Goal: Information Seeking & Learning: Compare options

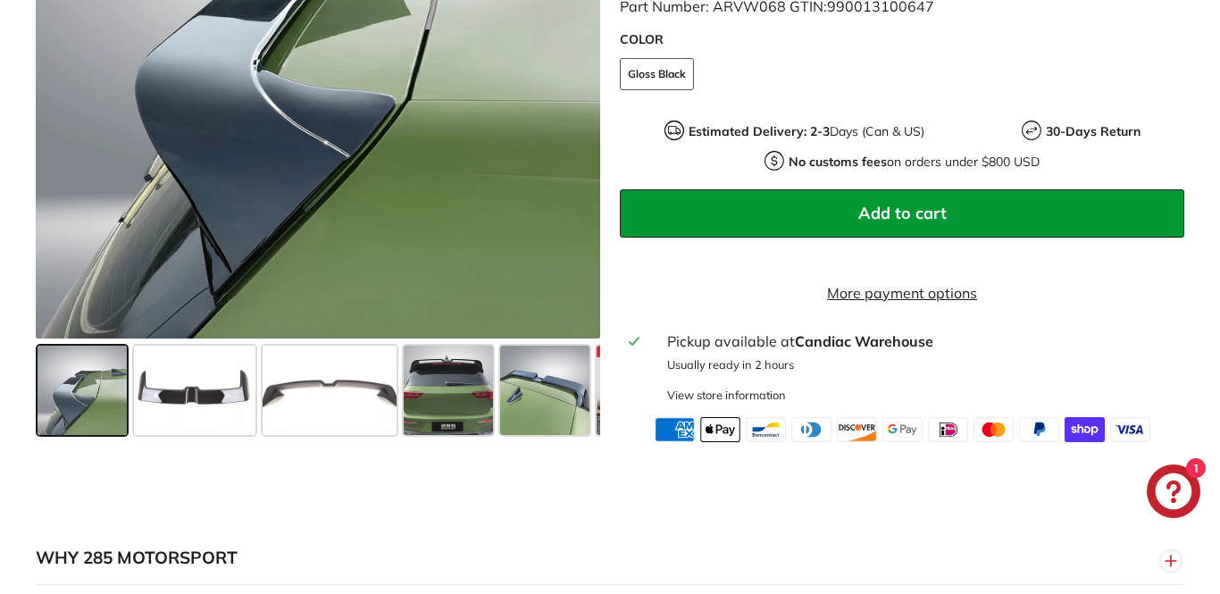
scroll to position [691, 0]
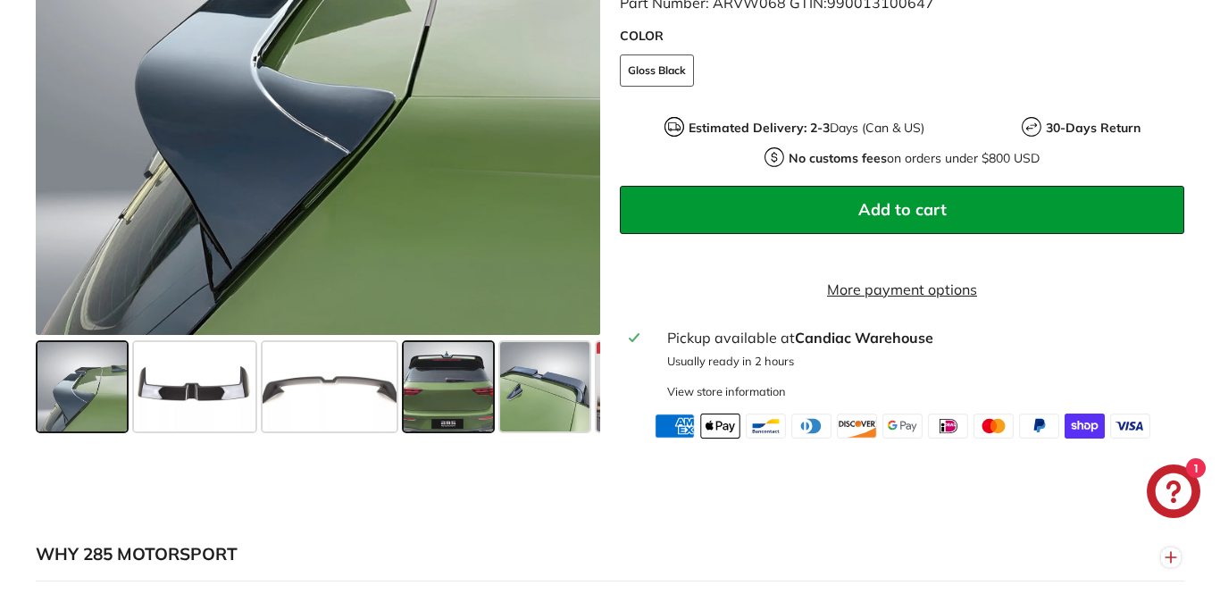
click at [435, 401] on span at bounding box center [448, 386] width 89 height 89
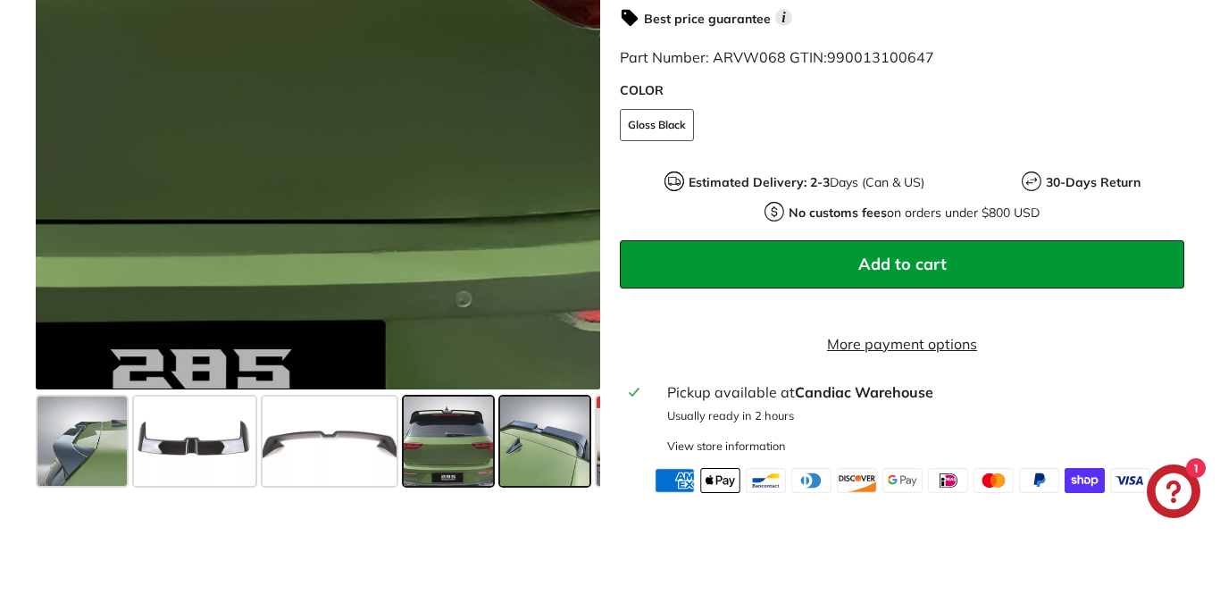
scroll to position [635, 0]
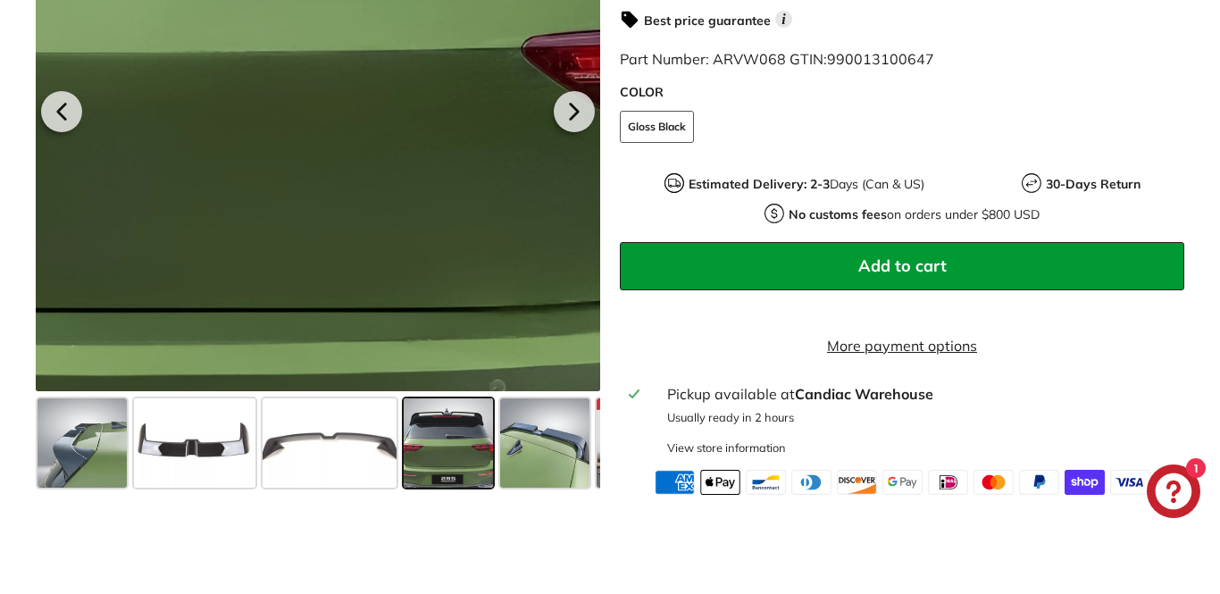
click at [401, 220] on div at bounding box center [318, 109] width 564 height 564
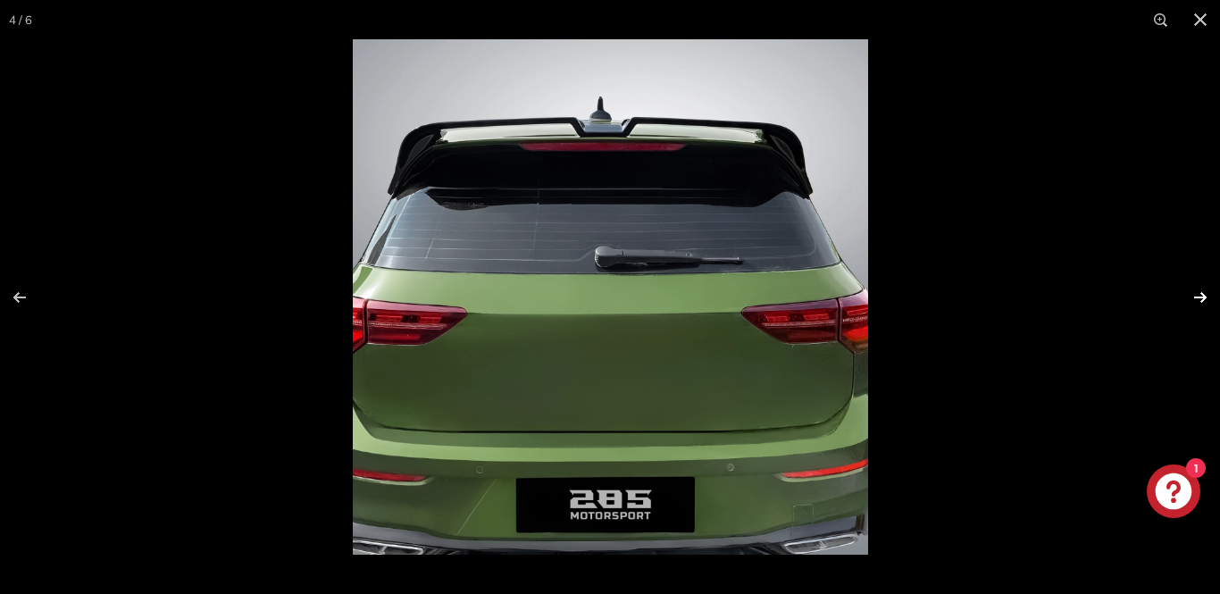
click at [1192, 294] on button at bounding box center [1188, 297] width 63 height 89
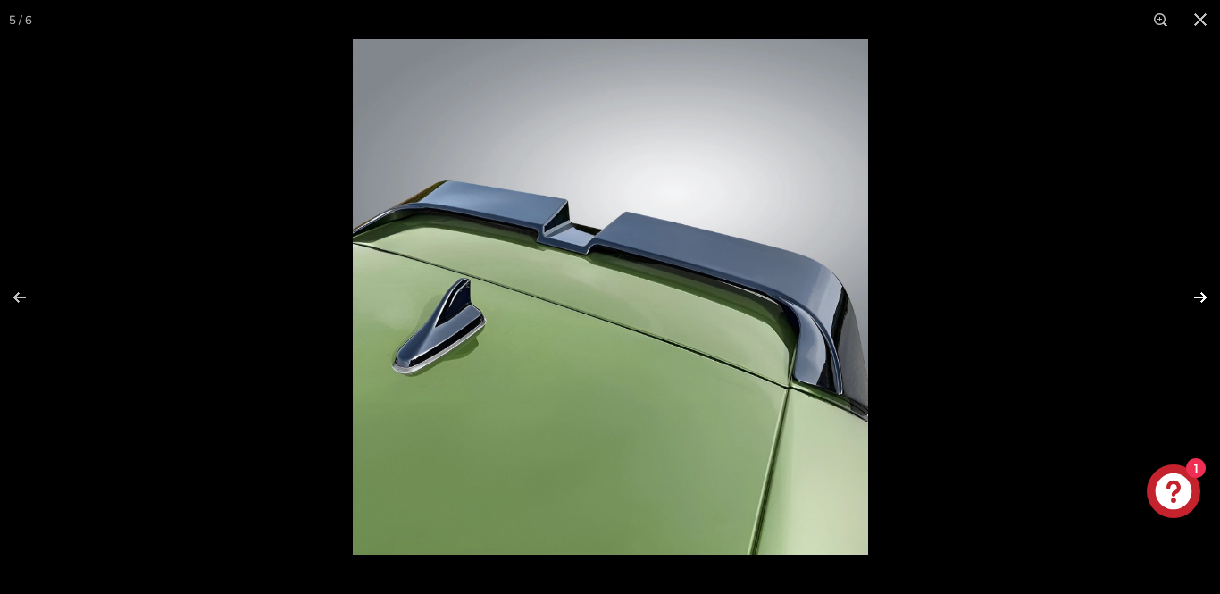
scroll to position [0, 89]
click at [1192, 294] on button at bounding box center [1188, 297] width 63 height 89
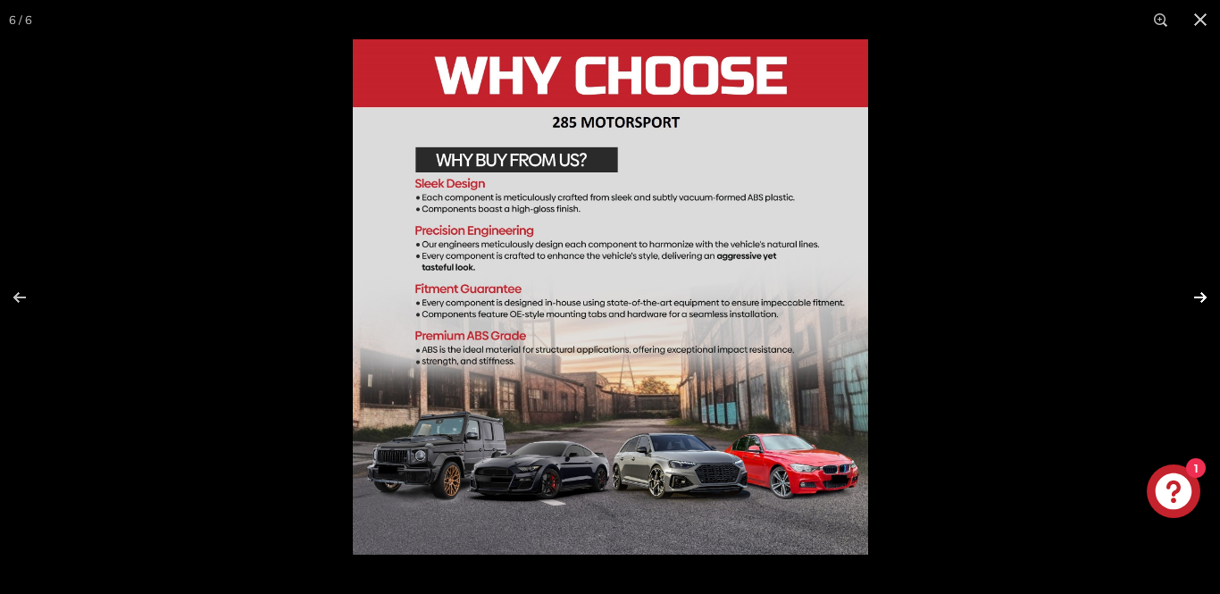
click at [1192, 294] on button at bounding box center [1188, 297] width 63 height 89
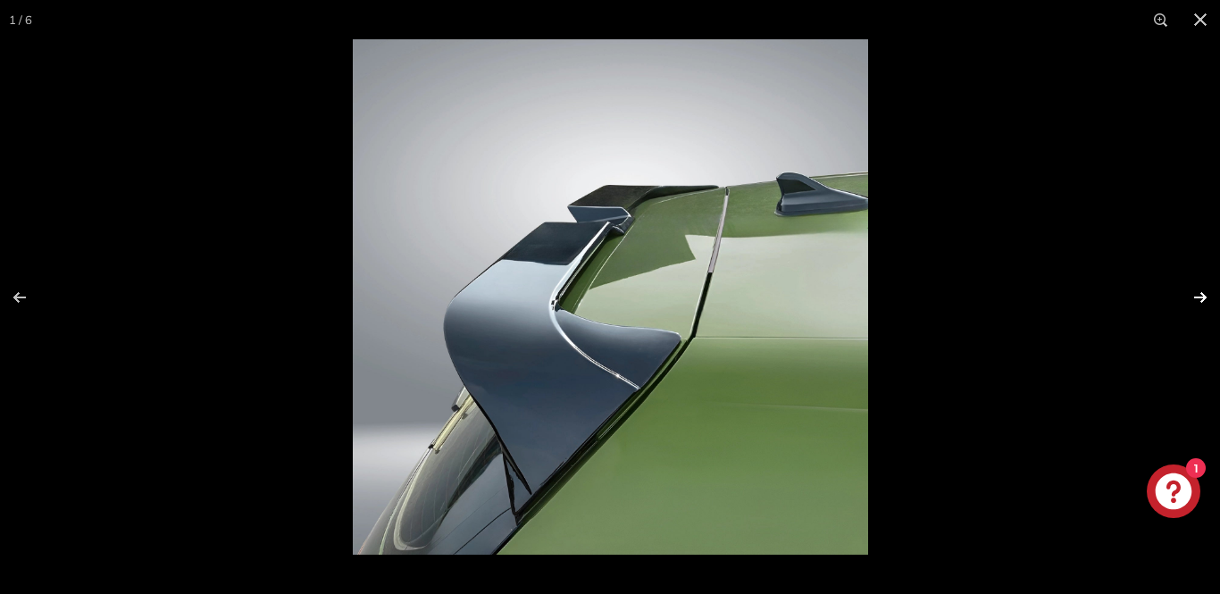
click at [1192, 294] on button at bounding box center [1188, 297] width 63 height 89
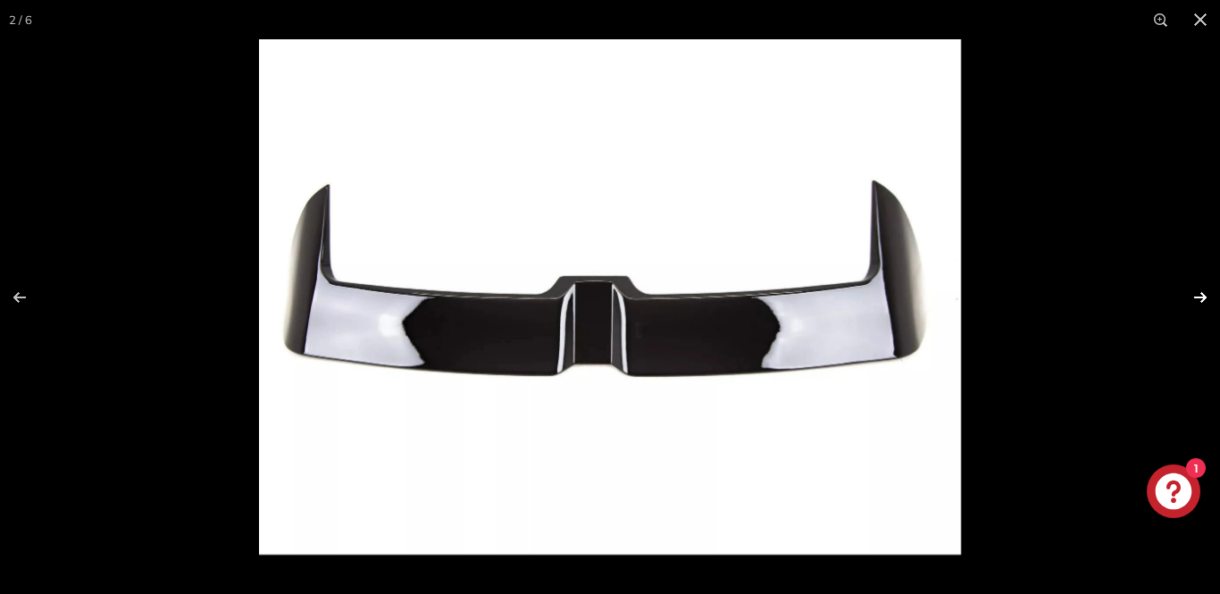
click at [1192, 294] on button at bounding box center [1188, 297] width 63 height 89
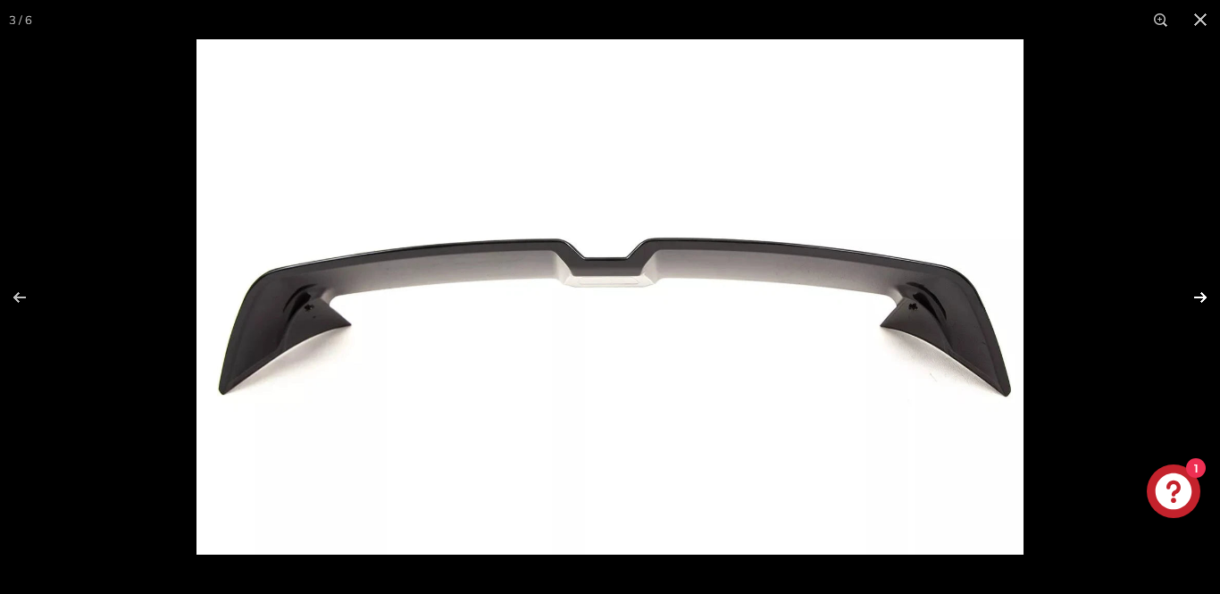
click at [1192, 294] on button at bounding box center [1188, 297] width 63 height 89
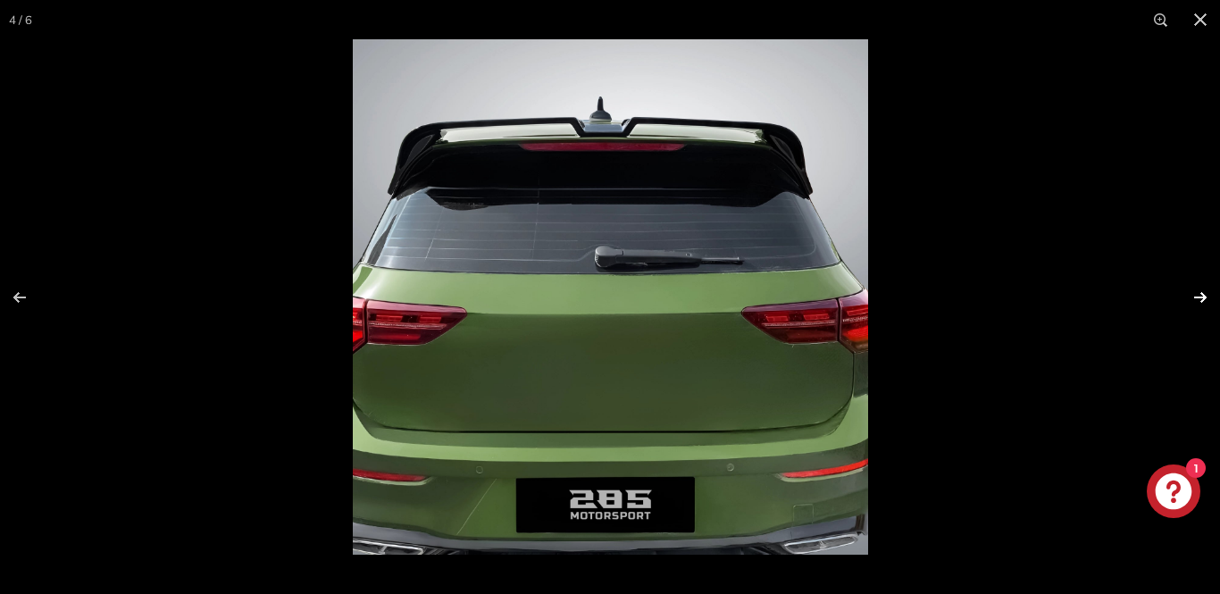
click at [1192, 294] on button at bounding box center [1188, 297] width 63 height 89
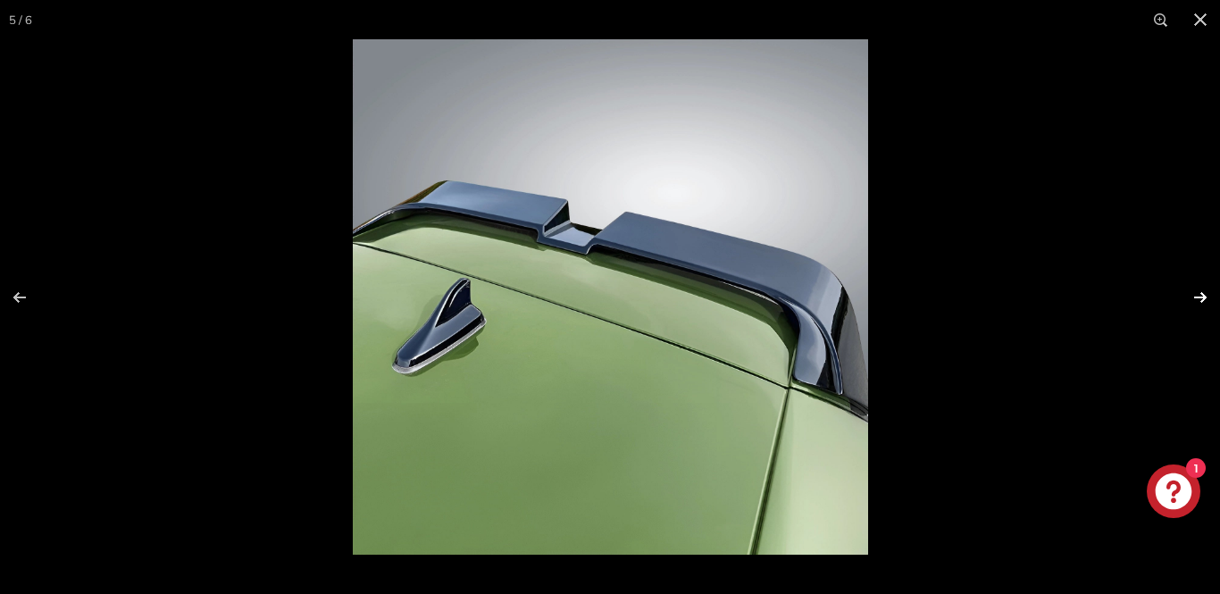
scroll to position [0, 89]
click at [1198, 18] on button at bounding box center [1200, 19] width 39 height 39
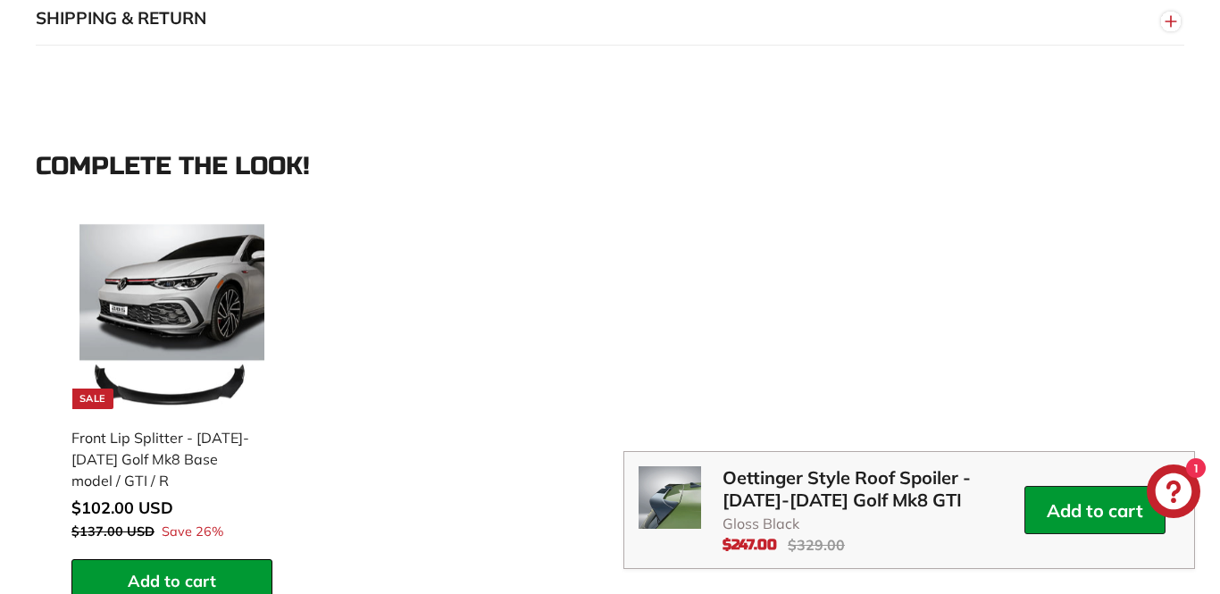
scroll to position [1682, 0]
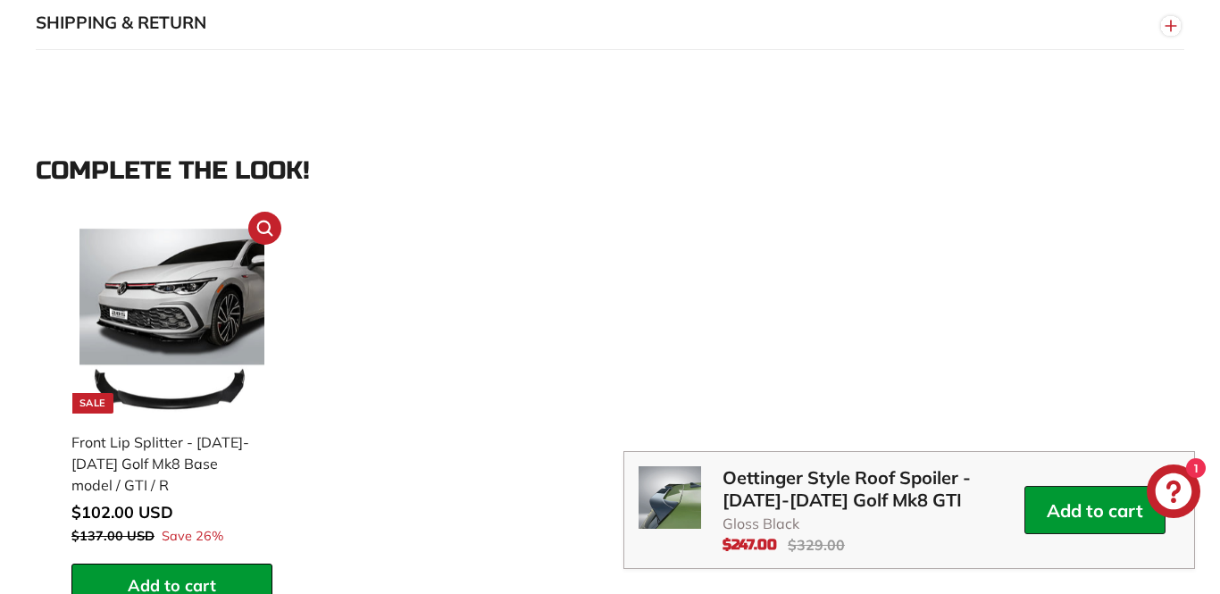
click at [180, 323] on img at bounding box center [171, 321] width 185 height 185
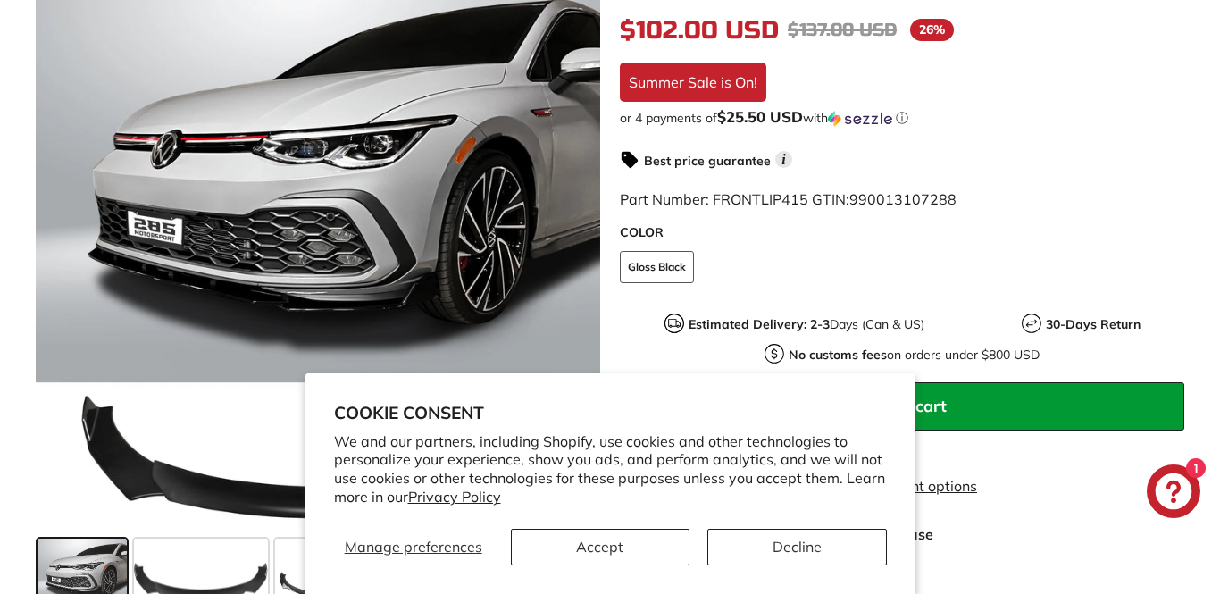
scroll to position [489, 0]
click at [563, 547] on button "Accept" at bounding box center [600, 547] width 179 height 37
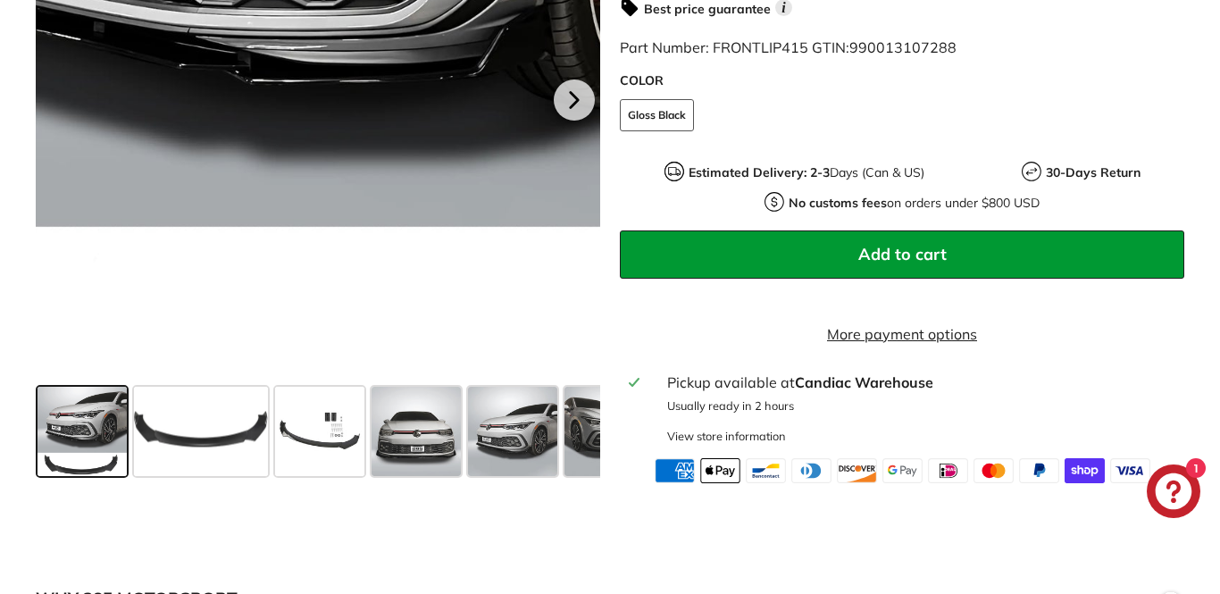
scroll to position [660, 0]
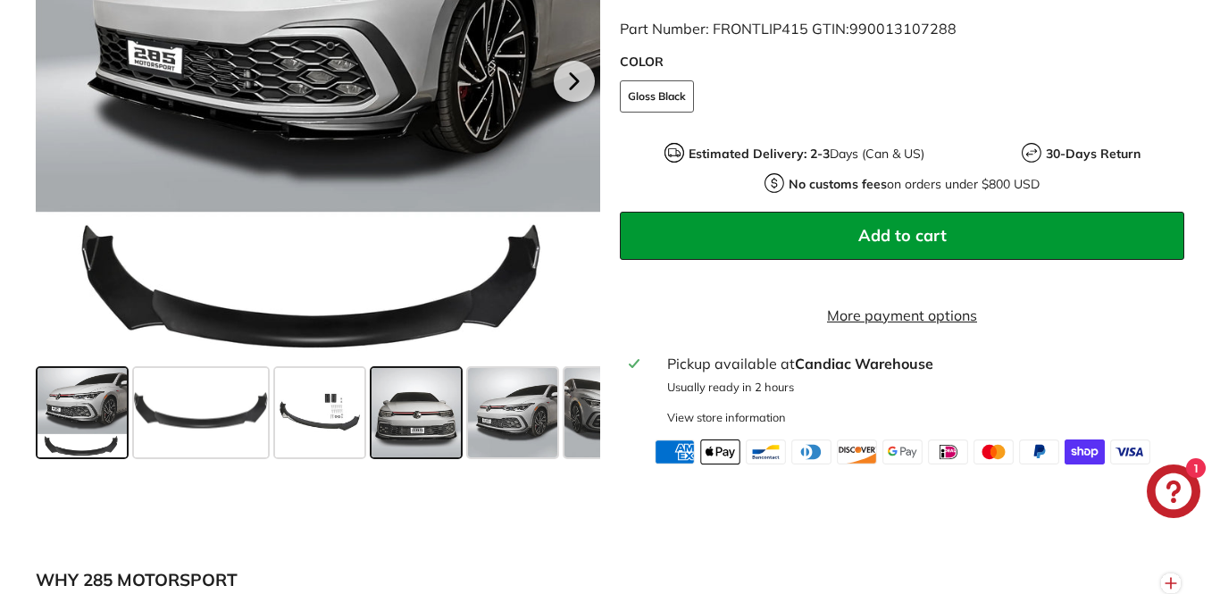
click at [411, 447] on span at bounding box center [416, 412] width 89 height 89
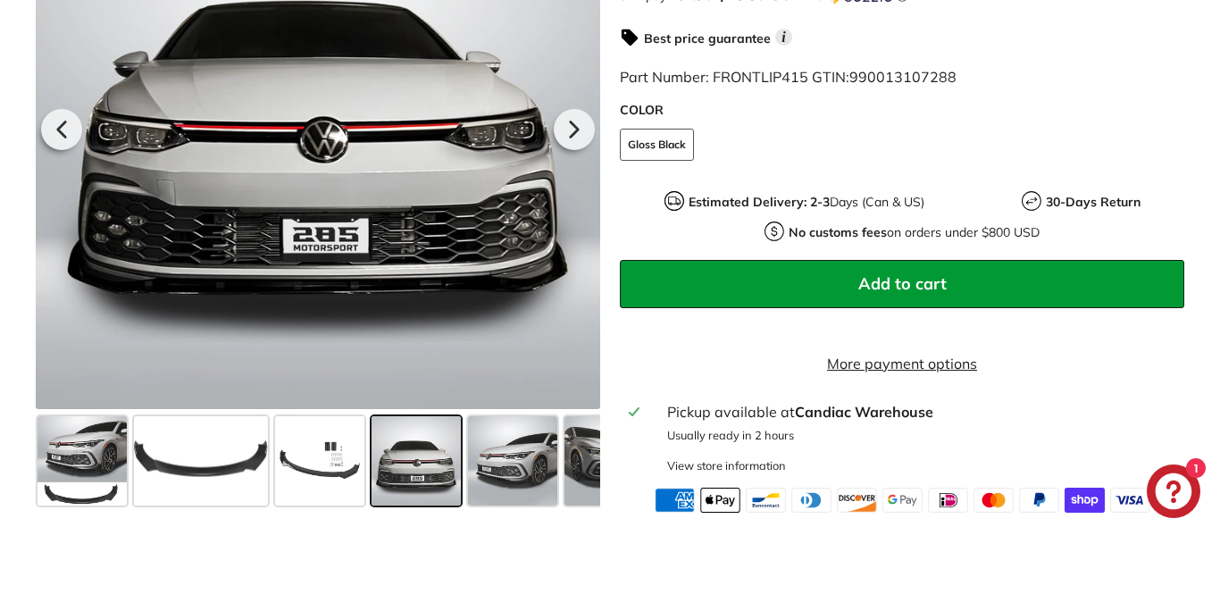
scroll to position [612, 0]
click at [505, 473] on span at bounding box center [512, 460] width 89 height 89
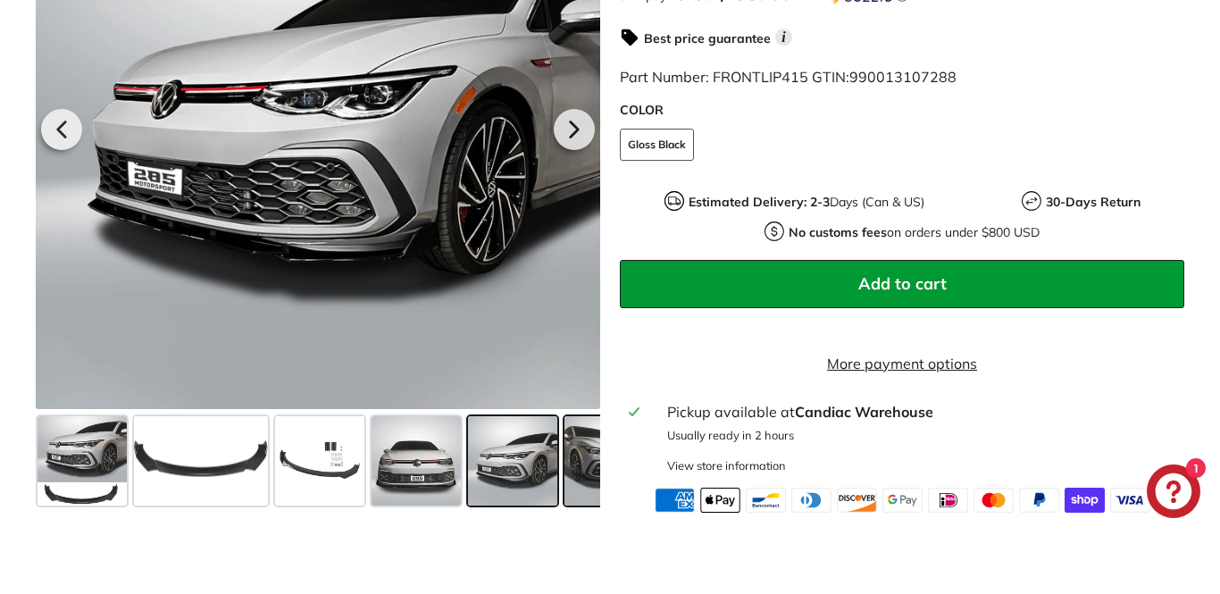
click at [584, 481] on span at bounding box center [608, 460] width 89 height 89
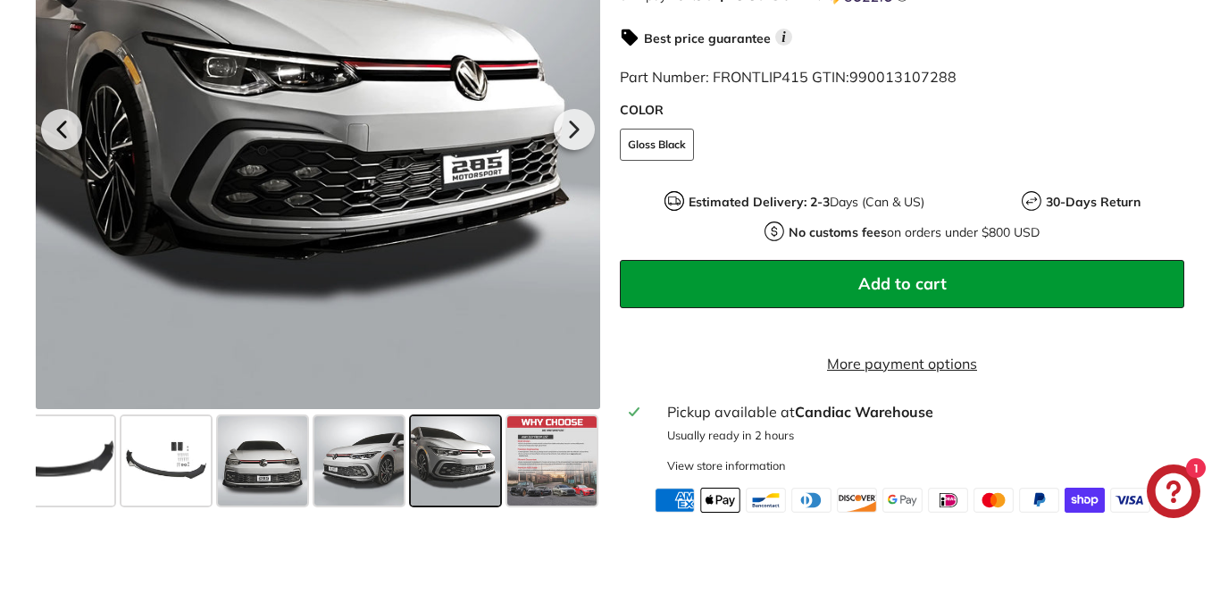
scroll to position [494, 0]
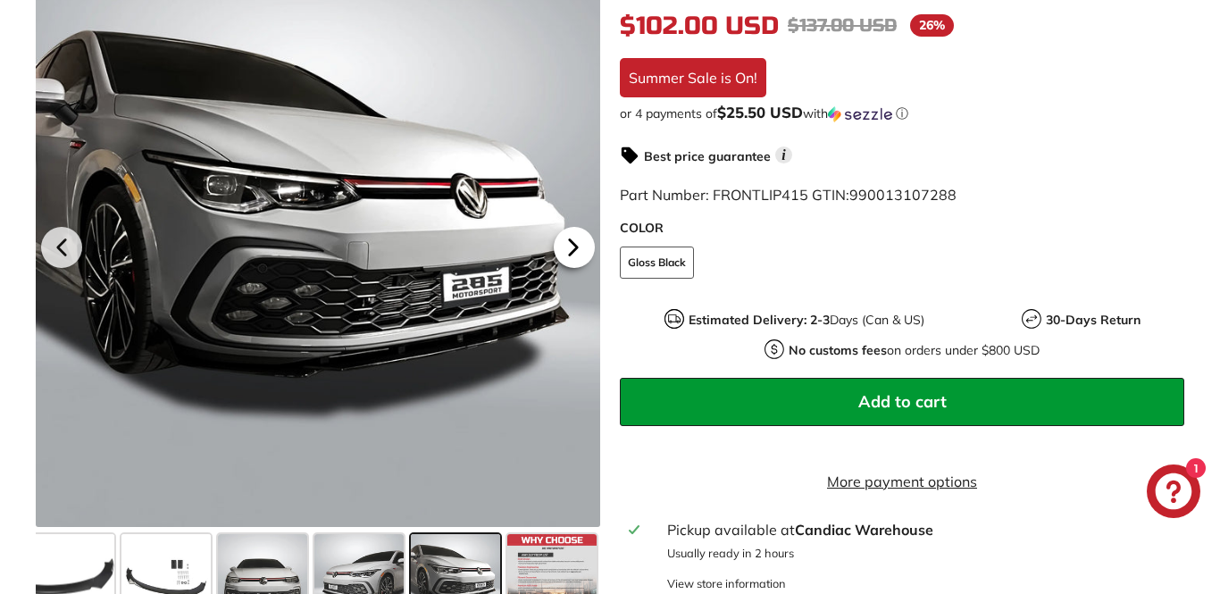
click at [584, 258] on icon at bounding box center [573, 247] width 41 height 41
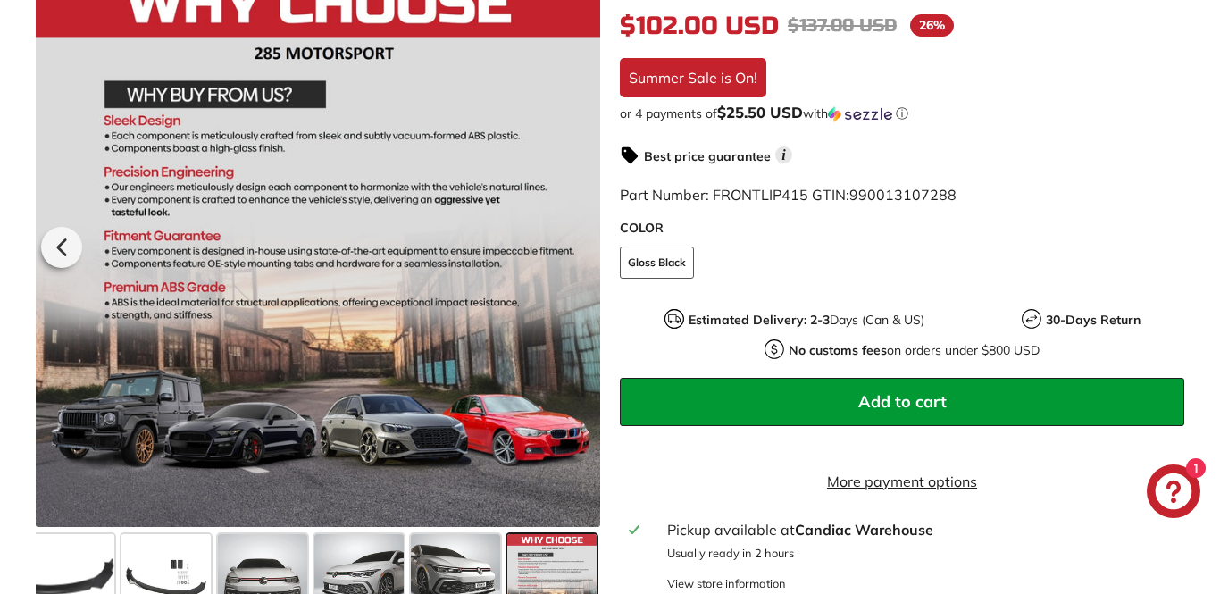
click at [584, 258] on div at bounding box center [318, 244] width 564 height 564
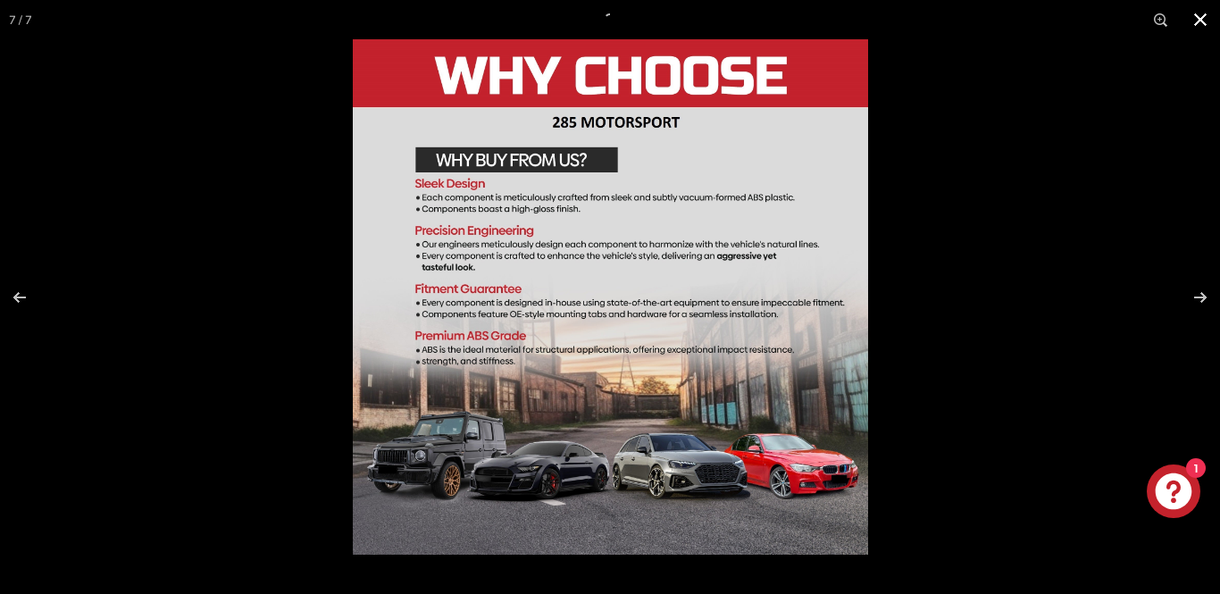
click at [1202, 17] on button at bounding box center [1200, 19] width 39 height 39
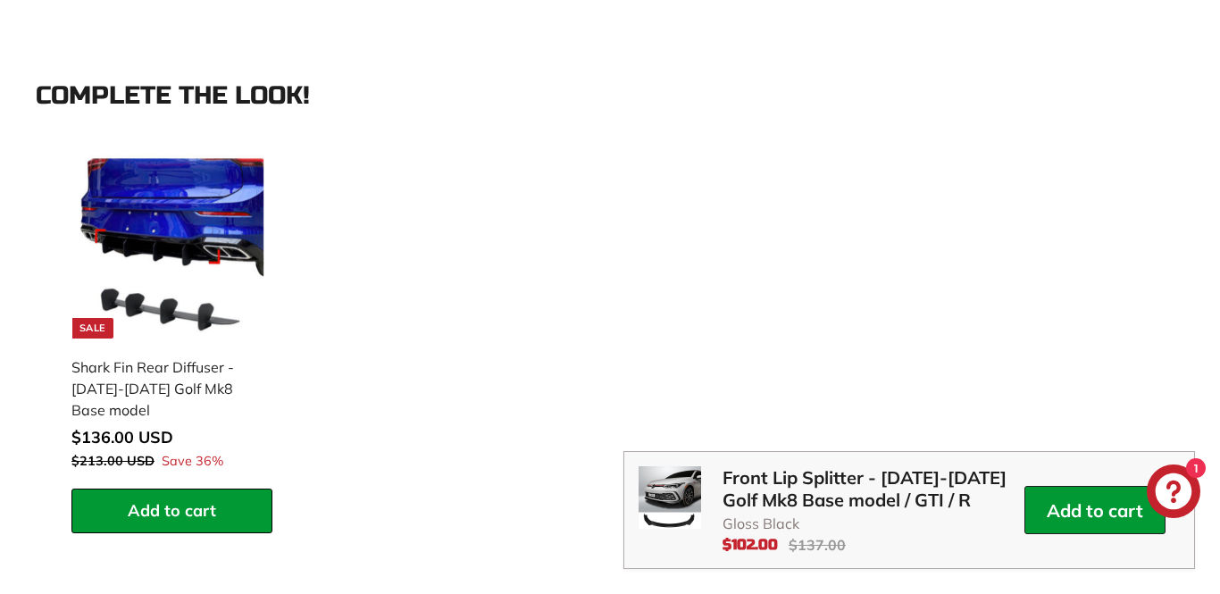
scroll to position [1748, 0]
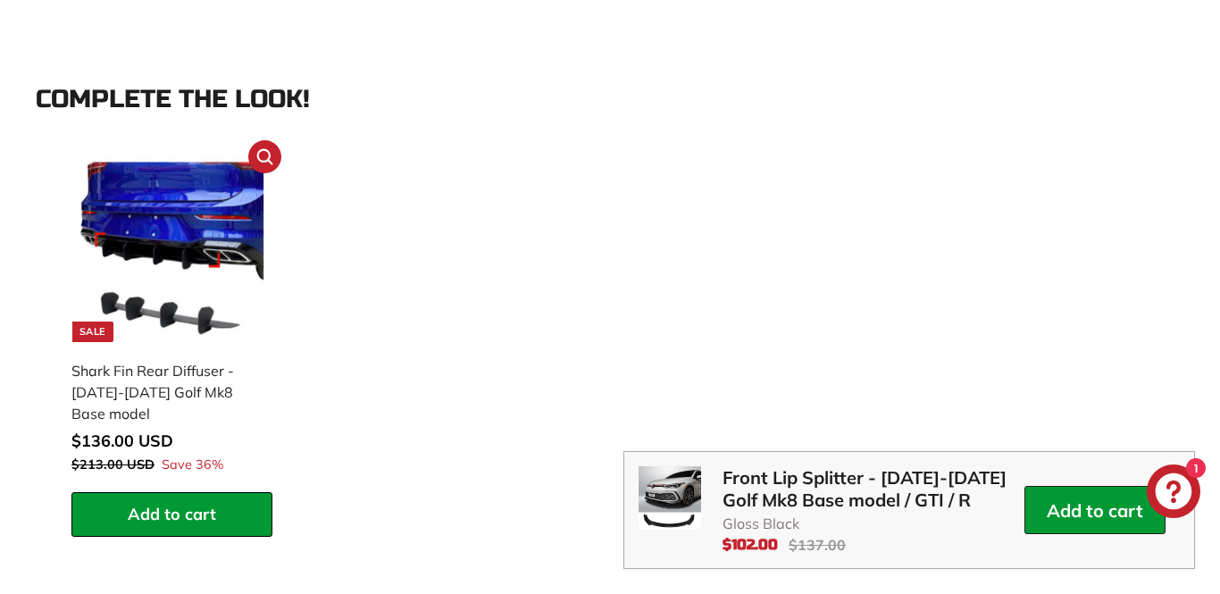
click at [212, 235] on img at bounding box center [171, 249] width 185 height 185
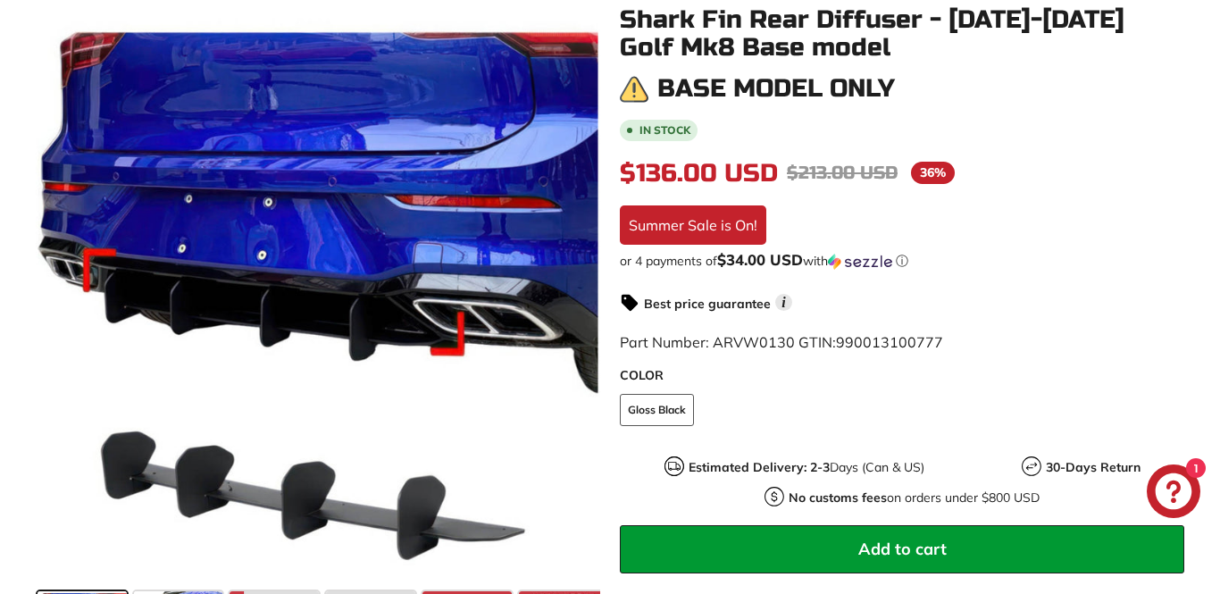
scroll to position [329, 0]
